Goal: Task Accomplishment & Management: Use online tool/utility

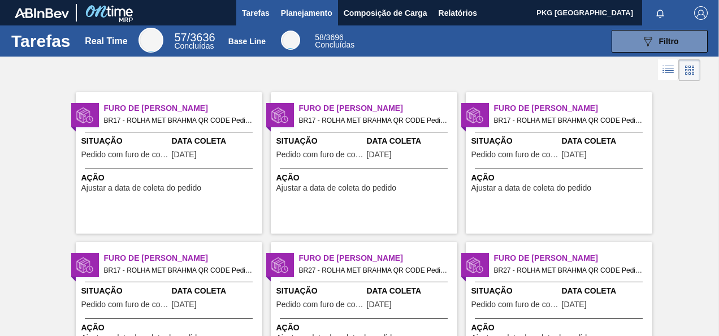
click at [306, 12] on span "Planejamento" at bounding box center [306, 13] width 51 height 14
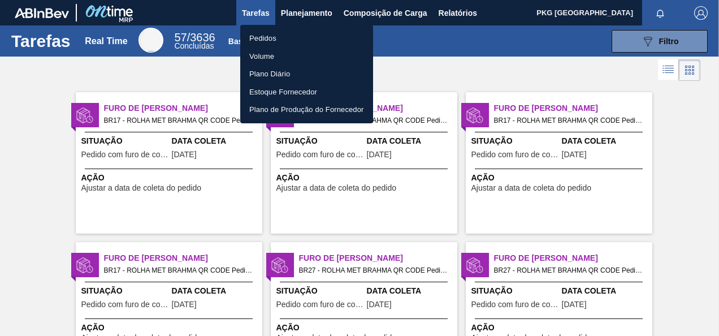
click at [274, 36] on li "Pedidos" at bounding box center [306, 38] width 133 height 18
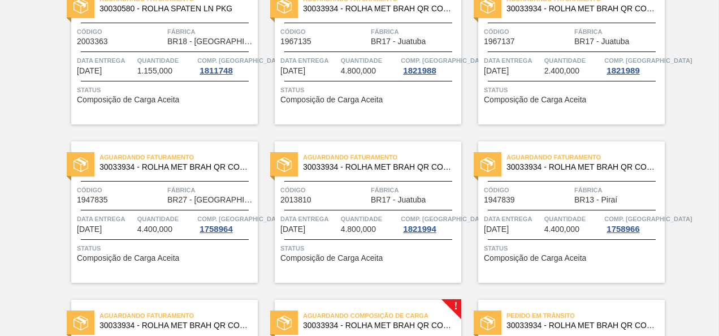
scroll to position [283, 0]
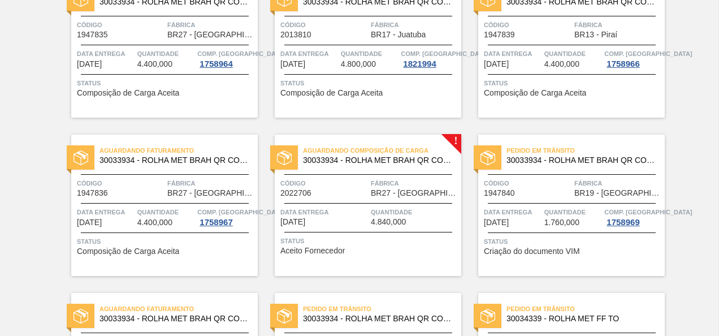
click at [441, 154] on span "Aguardando Composição de Carga" at bounding box center [382, 150] width 158 height 11
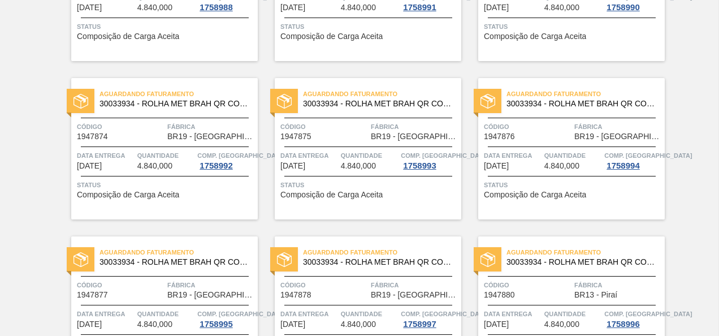
scroll to position [2163, 0]
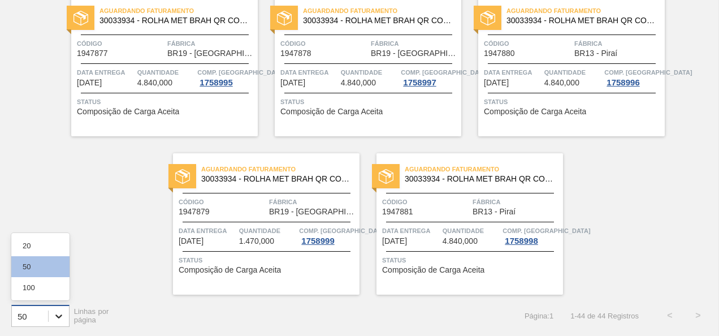
click at [63, 312] on icon at bounding box center [58, 315] width 11 height 11
click at [42, 286] on div "100" at bounding box center [40, 287] width 58 height 21
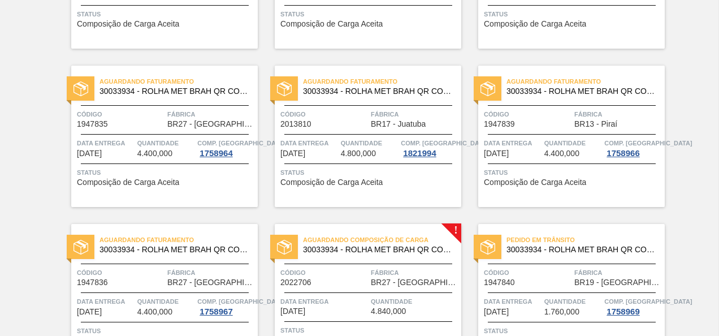
scroll to position [419, 0]
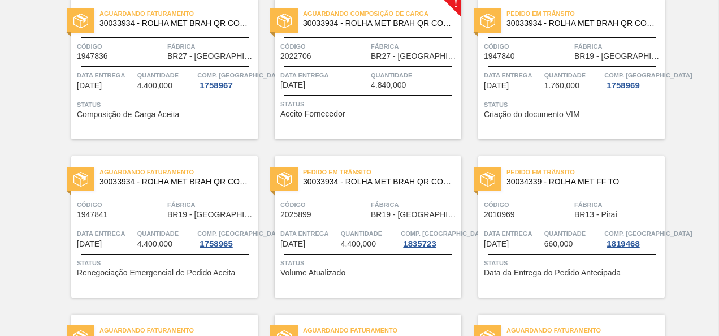
click at [395, 79] on span "Quantidade" at bounding box center [415, 75] width 88 height 11
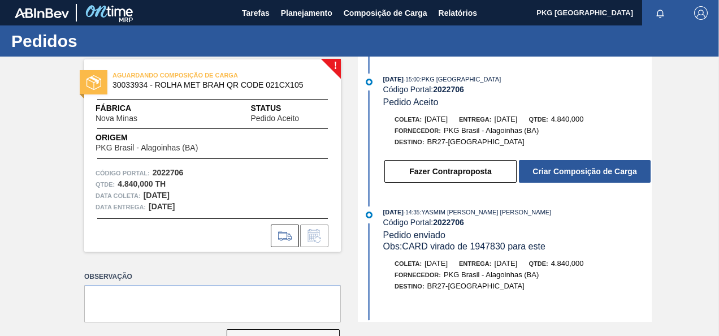
click at [274, 130] on div "AGUARDANDO COMPOSIÇÃO DE CARGA 30033934 - ROLHA MET BRAH QR CODE 021CX105 Fábri…" at bounding box center [212, 155] width 257 height 192
click at [255, 109] on span "Status" at bounding box center [289, 108] width 79 height 12
click at [290, 237] on icon at bounding box center [285, 236] width 18 height 14
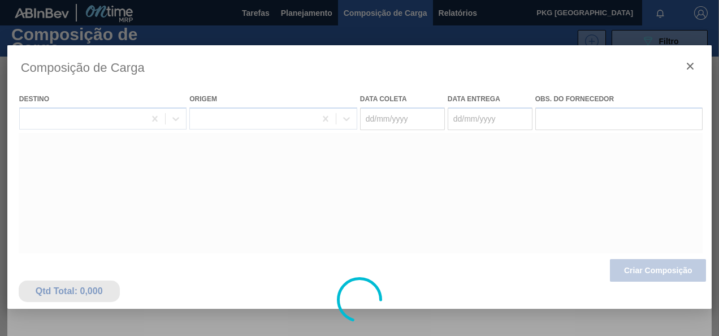
type coleta "[DATE]"
type entrega "[DATE]"
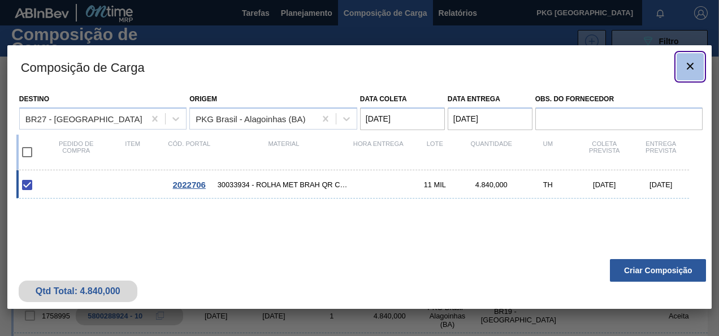
click at [699, 63] on button "botão de ícone" at bounding box center [690, 66] width 27 height 27
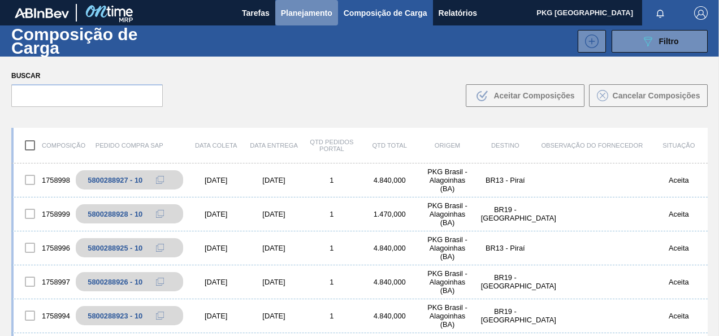
click at [288, 13] on span "Planejamento" at bounding box center [306, 13] width 51 height 14
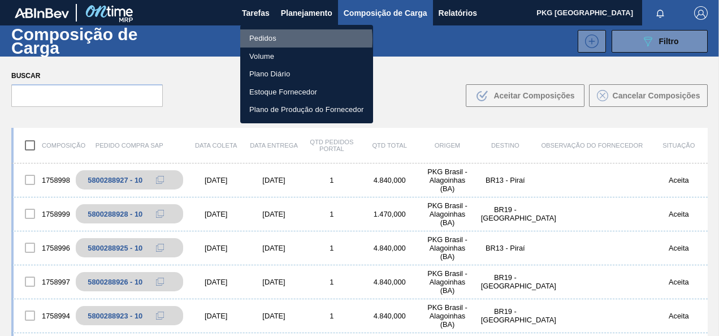
click at [275, 40] on li "Pedidos" at bounding box center [306, 38] width 133 height 18
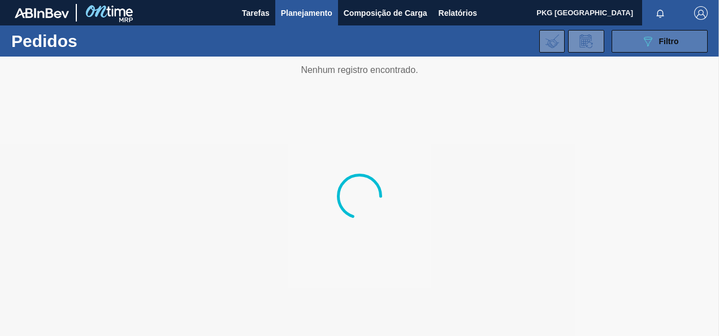
click at [692, 42] on button "089F7B8B-B2A5-4AFE-B5C0-19BA573D28AC Filtro" at bounding box center [660, 41] width 96 height 23
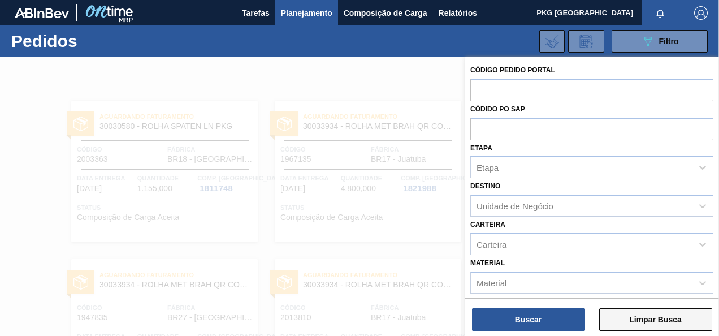
click at [683, 317] on button "Limpar Busca" at bounding box center [655, 319] width 113 height 23
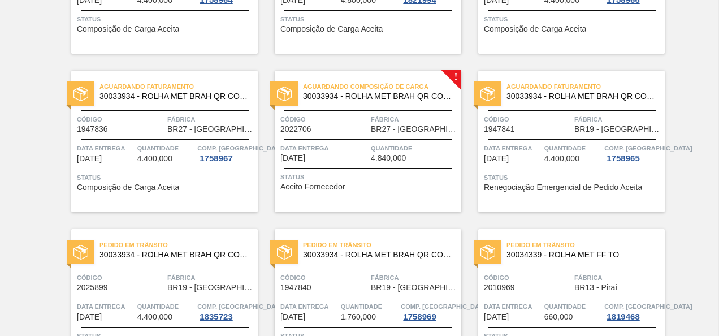
scroll to position [509, 0]
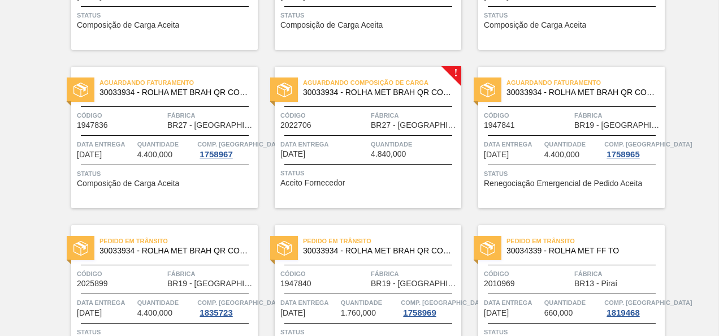
click at [409, 107] on div "Aguardando Composição de Carga 30033934 - ROLHA MET BRAH QR CODE 021CX105 Códig…" at bounding box center [368, 137] width 187 height 141
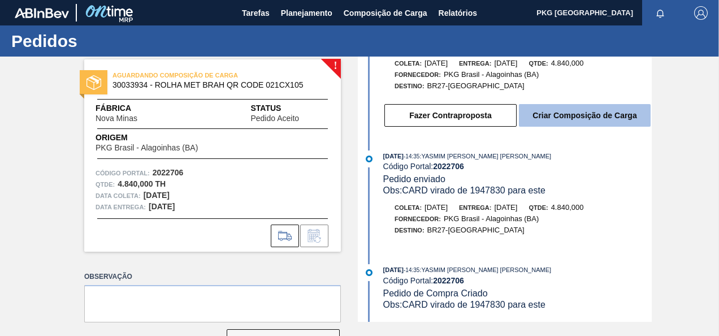
click at [563, 116] on button "Criar Composição de Carga" at bounding box center [585, 115] width 132 height 23
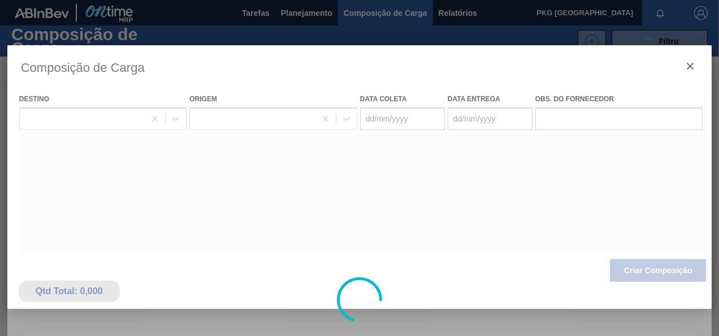
type coleta "[DATE]"
type entrega "[DATE]"
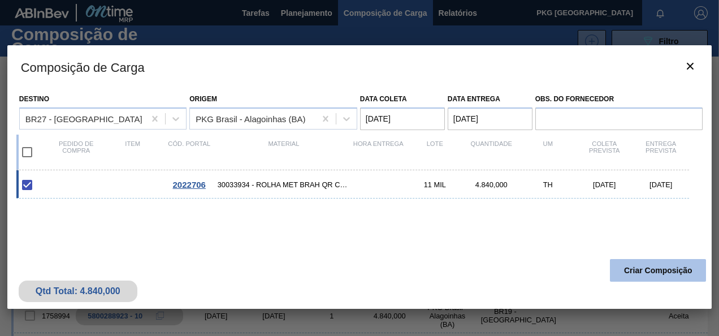
click at [640, 266] on button "Criar Composição" at bounding box center [658, 270] width 96 height 23
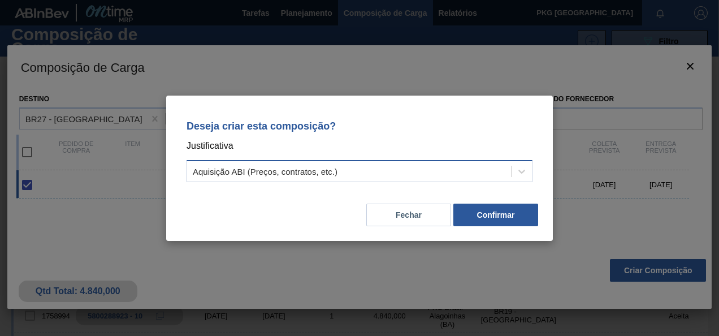
click at [323, 166] on div "Aquisição ABI (Preços, contratos, etc.)" at bounding box center [265, 171] width 145 height 10
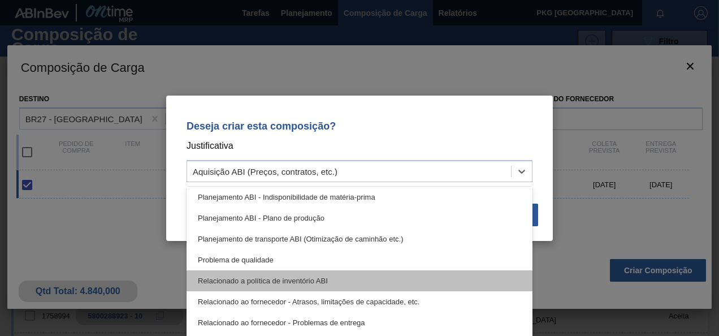
scroll to position [211, 0]
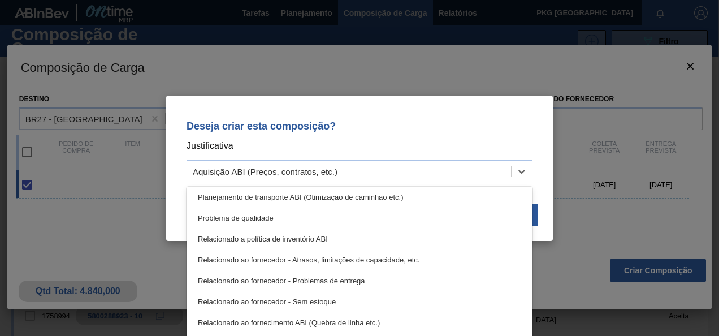
click at [532, 122] on div "Deseja criar esta composição? Justificativa option Planejamento de transporte A…" at bounding box center [359, 149] width 359 height 80
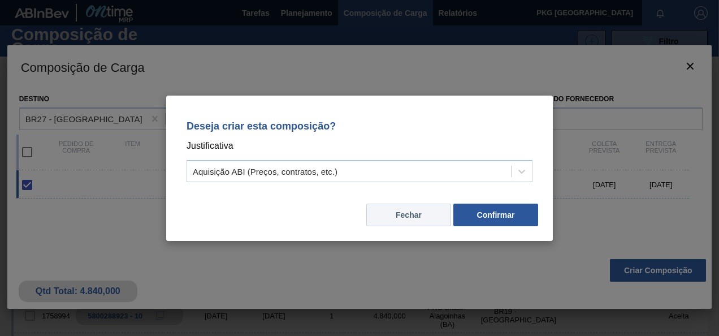
click at [404, 215] on button "Fechar" at bounding box center [408, 214] width 85 height 23
